Goal: Transaction & Acquisition: Download file/media

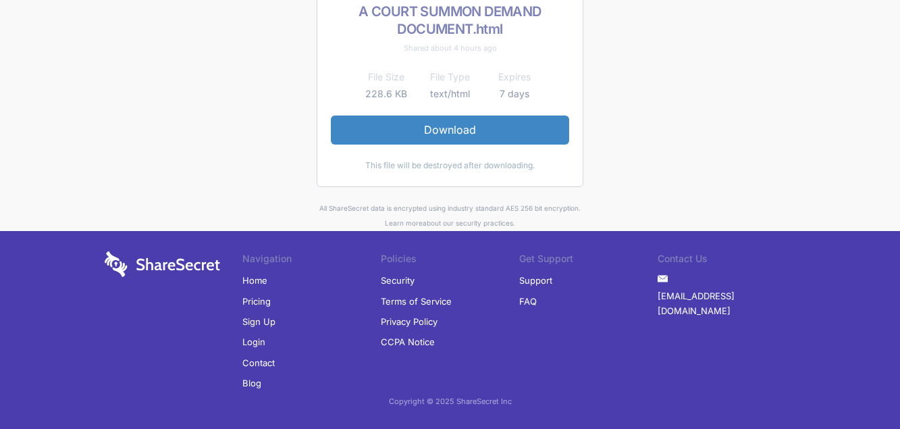
scroll to position [116, 0]
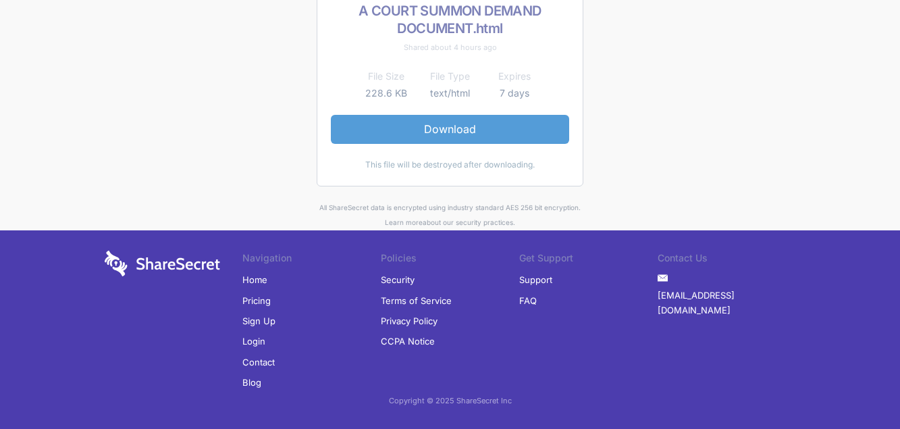
click at [436, 125] on link "Download" at bounding box center [450, 129] width 238 height 28
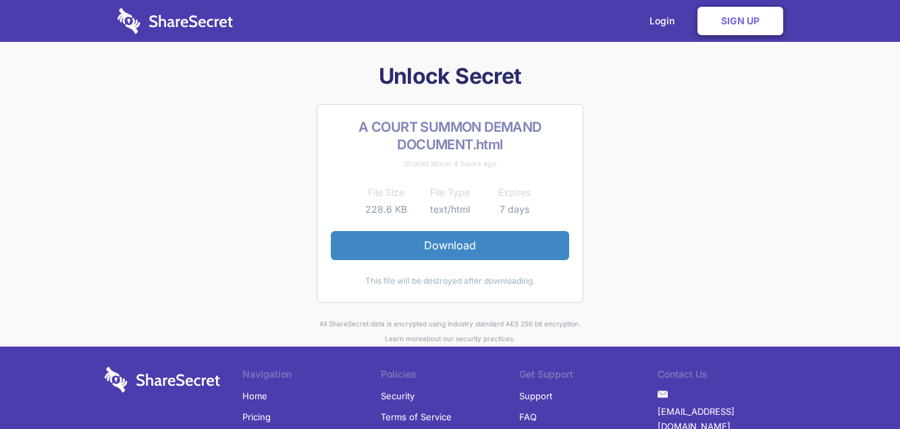
drag, startPoint x: 462, startPoint y: 252, endPoint x: 460, endPoint y: 261, distance: 9.7
click at [462, 252] on link "Download" at bounding box center [450, 245] width 238 height 28
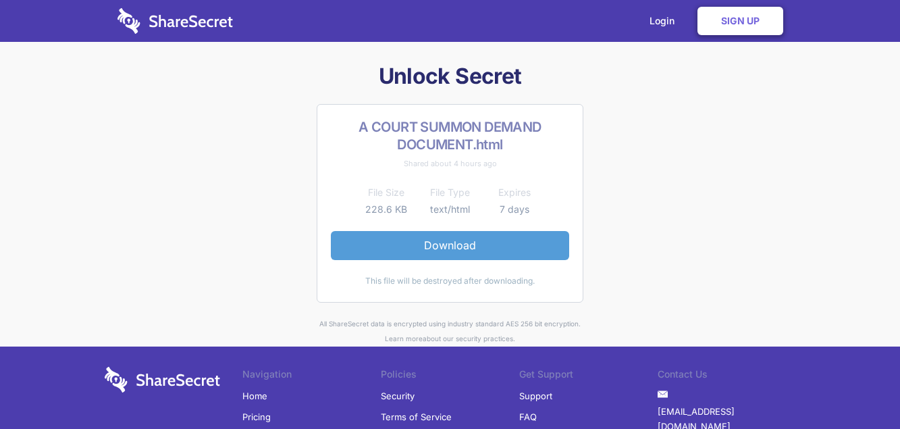
click at [444, 245] on link "Download" at bounding box center [450, 245] width 238 height 28
click at [439, 237] on link "Download" at bounding box center [450, 245] width 238 height 28
